Goal: Information Seeking & Learning: Learn about a topic

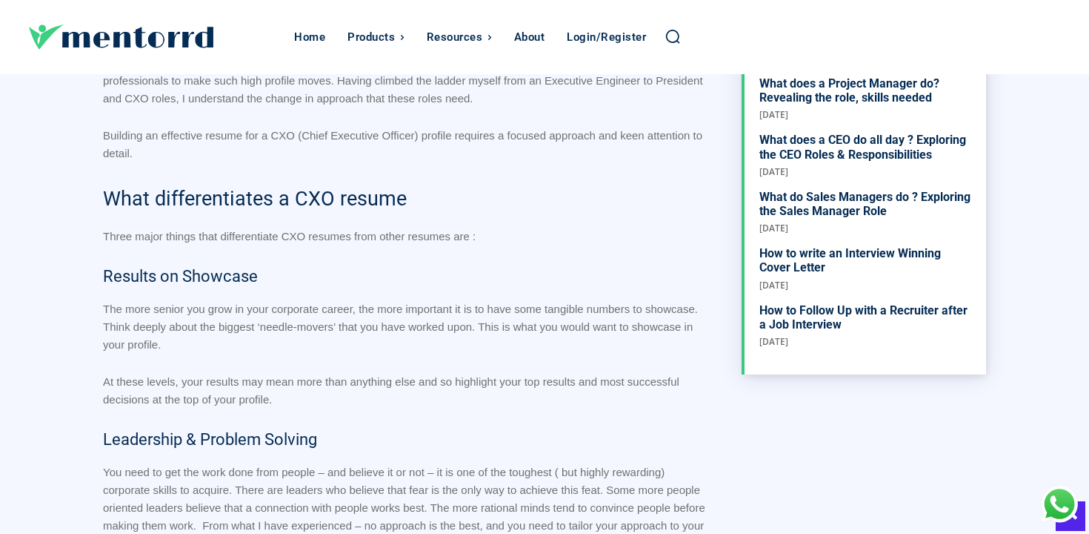
scroll to position [706, 0]
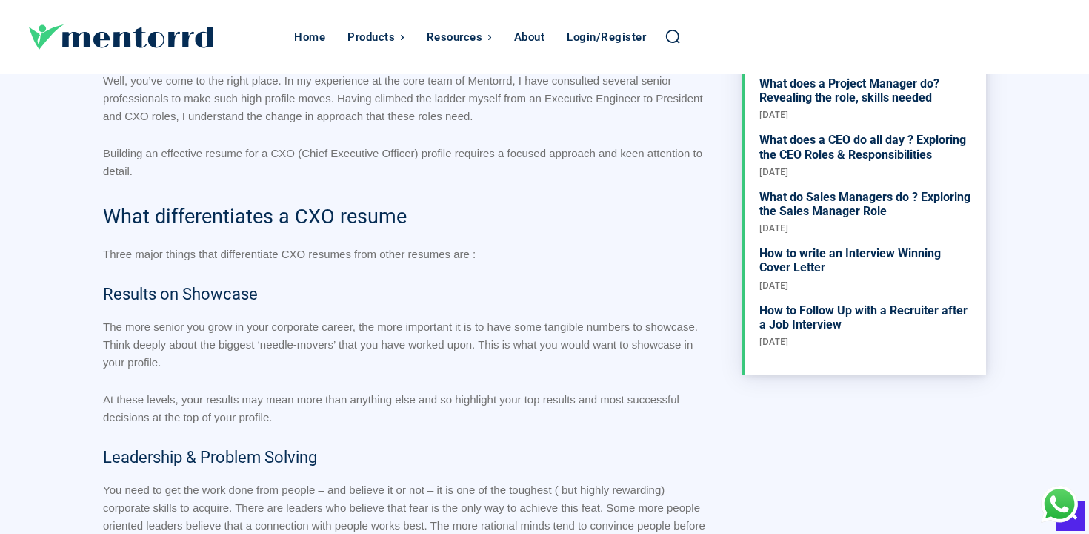
click at [400, 337] on p "The more senior you grow in your corporate career, the more important it is to …" at bounding box center [407, 344] width 609 height 53
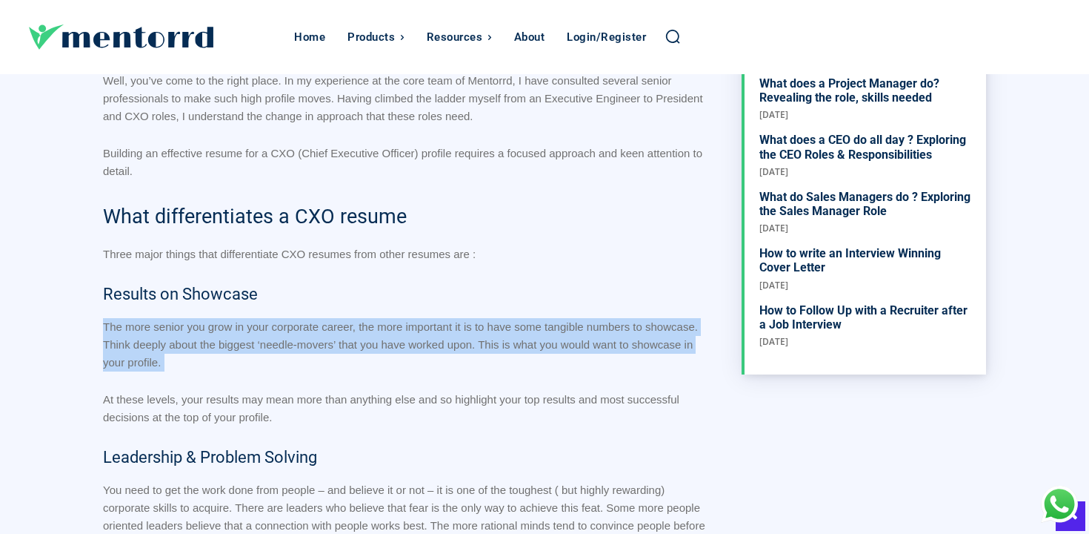
click at [400, 337] on p "The more senior you grow in your corporate career, the more important it is to …" at bounding box center [407, 344] width 609 height 53
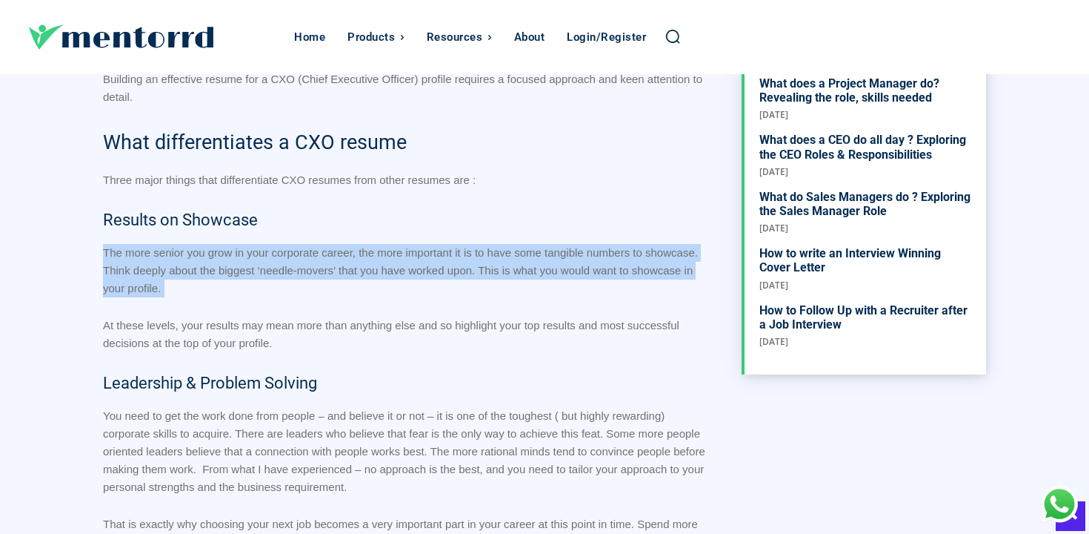
scroll to position [782, 0]
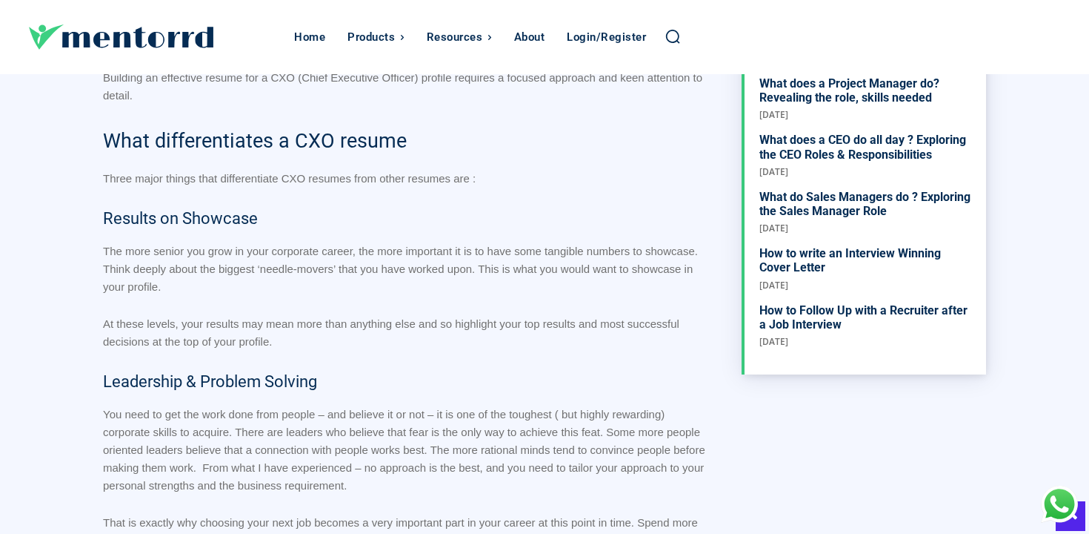
click at [287, 332] on p "At these levels, your results may mean more than anything else and so highlight…" at bounding box center [407, 333] width 609 height 36
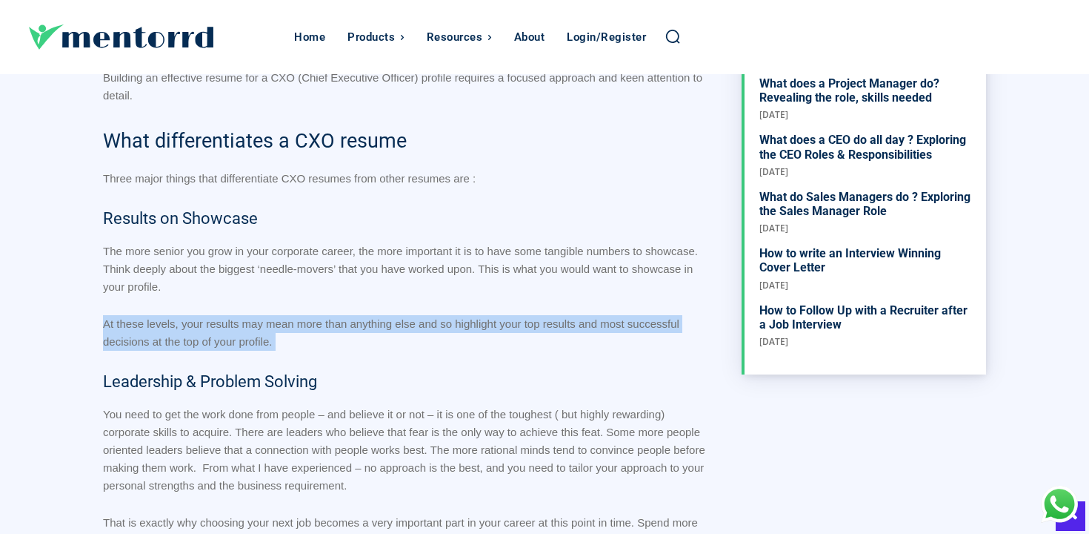
click at [287, 332] on p "At these levels, your results may mean more than anything else and so highlight…" at bounding box center [407, 333] width 609 height 36
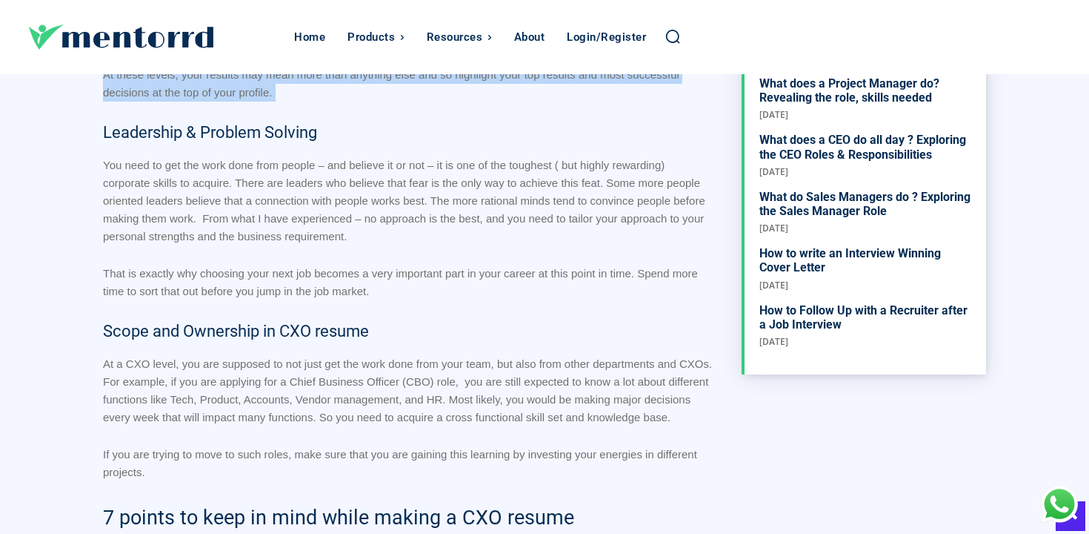
scroll to position [1049, 0]
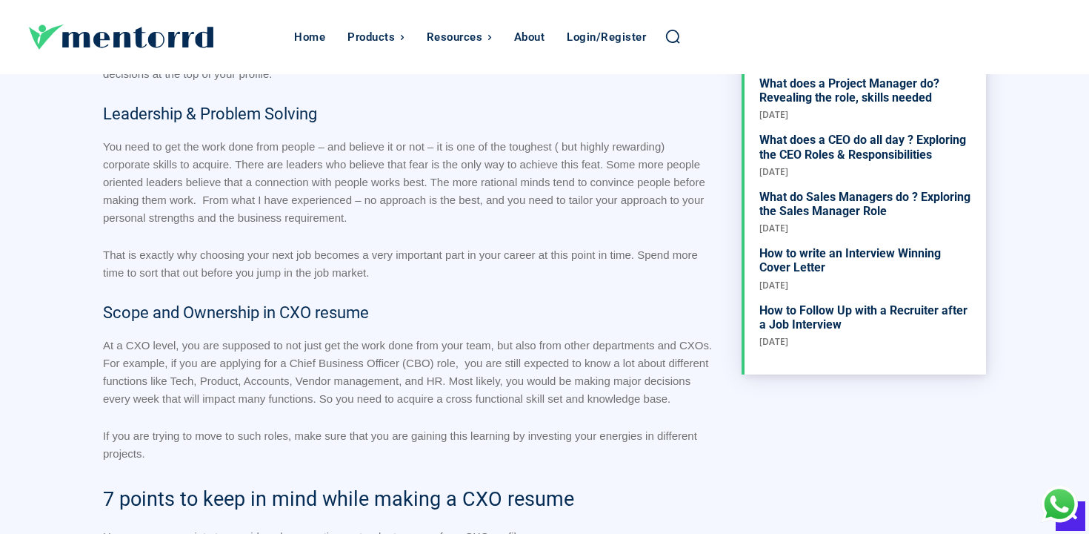
click at [268, 372] on p "At a CXO level, you are supposed to not just get the work done from your team, …" at bounding box center [407, 371] width 609 height 71
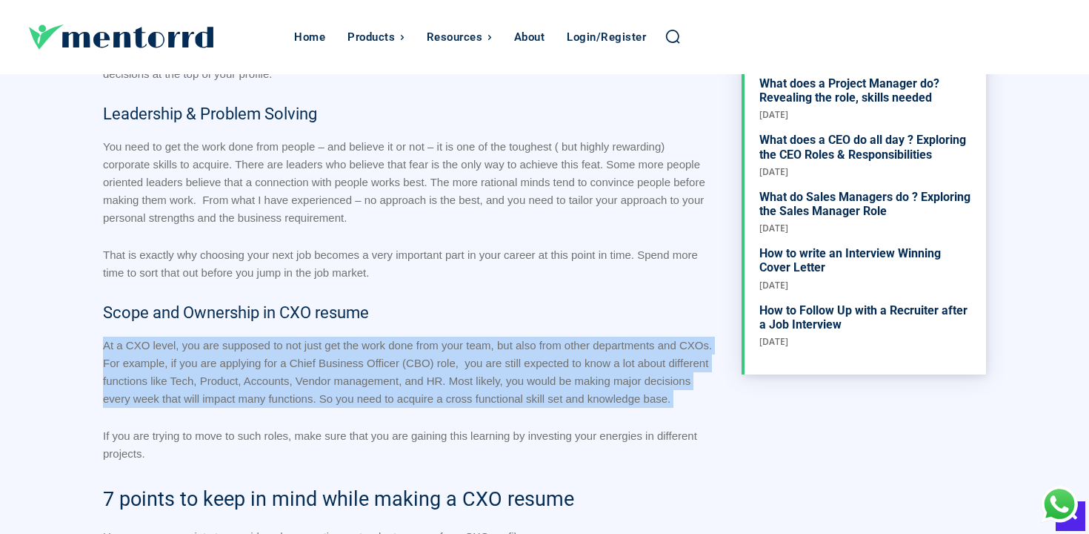
click at [268, 372] on p "At a CXO level, you are supposed to not just get the work done from your team, …" at bounding box center [407, 371] width 609 height 71
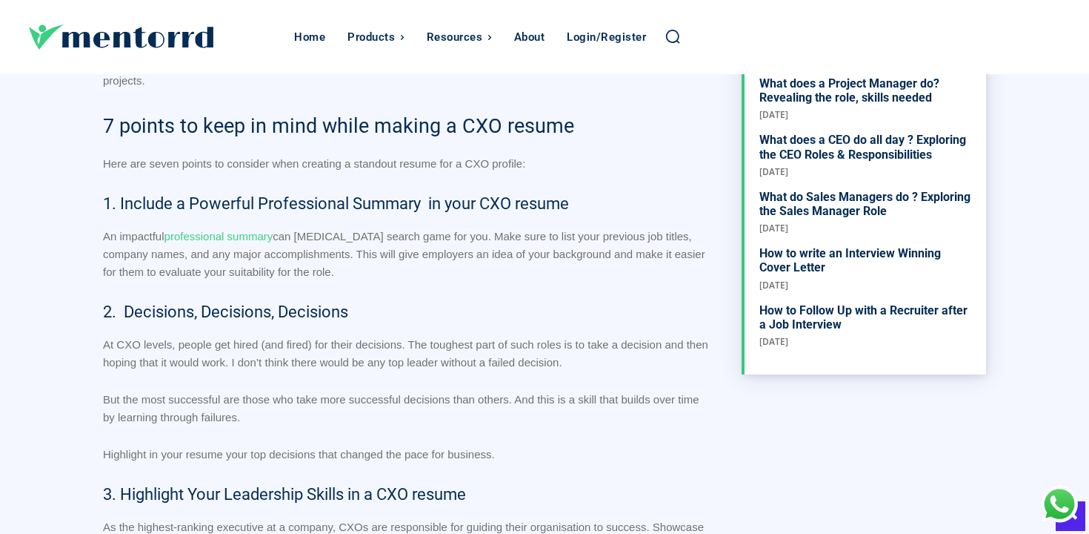
scroll to position [1423, 0]
click at [265, 242] on link "professional summary" at bounding box center [218, 235] width 109 height 13
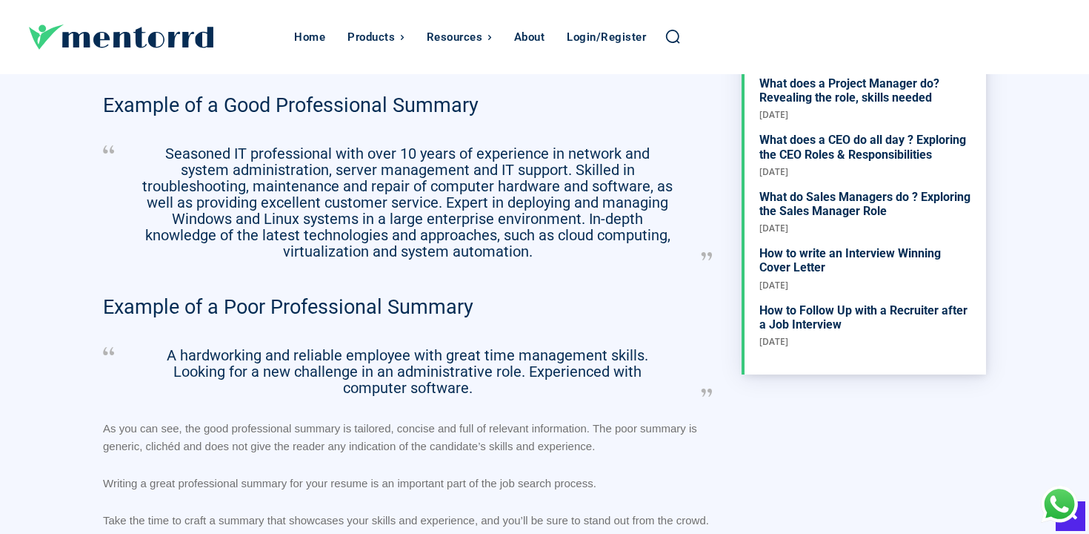
scroll to position [1319, 0]
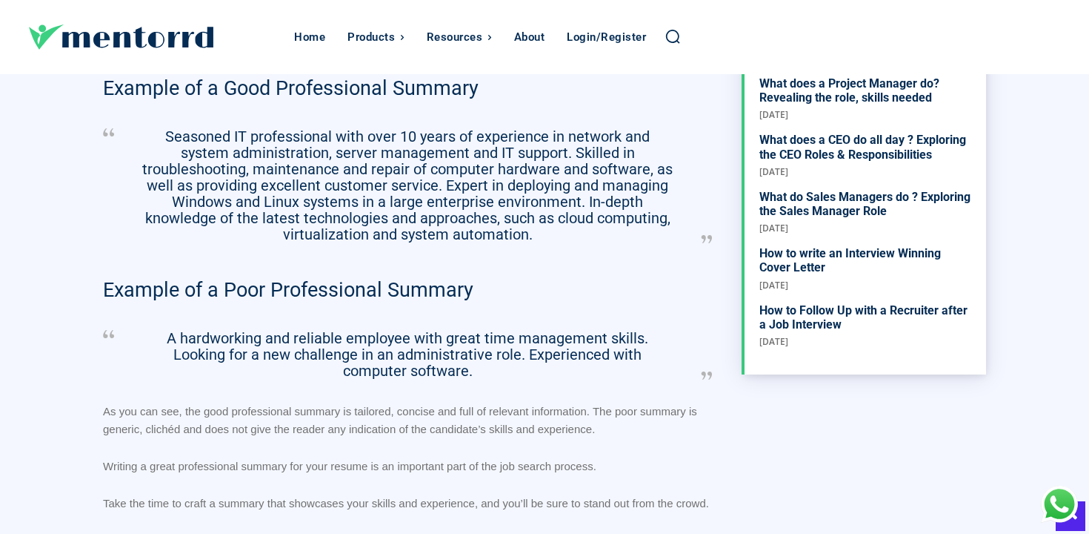
click at [300, 142] on p "Seasoned IT professional with over 10 years of experience in network and system…" at bounding box center [407, 185] width 535 height 114
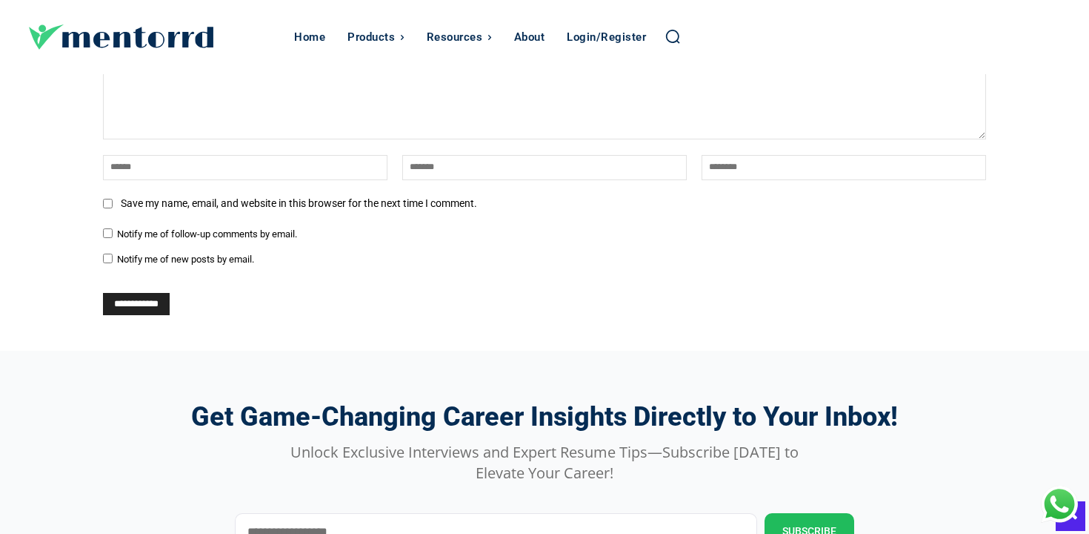
scroll to position [2344, 0]
